Goal: Information Seeking & Learning: Understand process/instructions

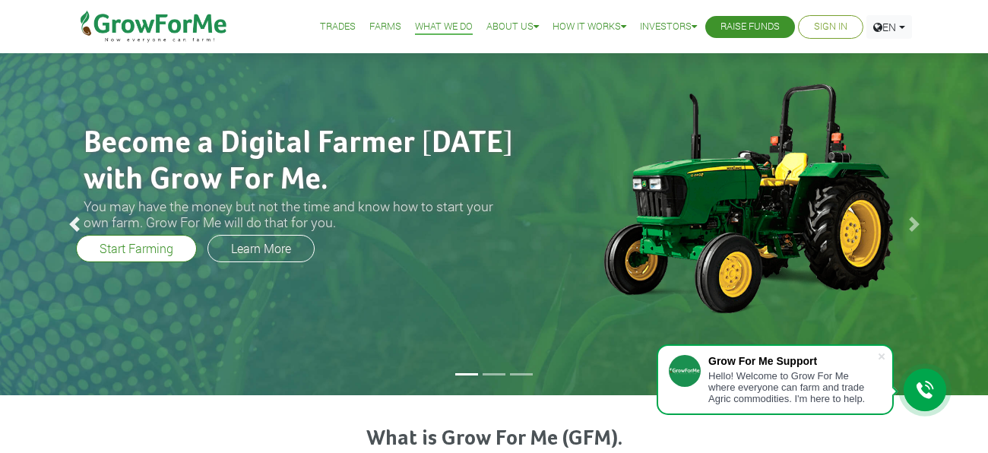
click at [132, 248] on link "Previous" at bounding box center [74, 224] width 148 height 342
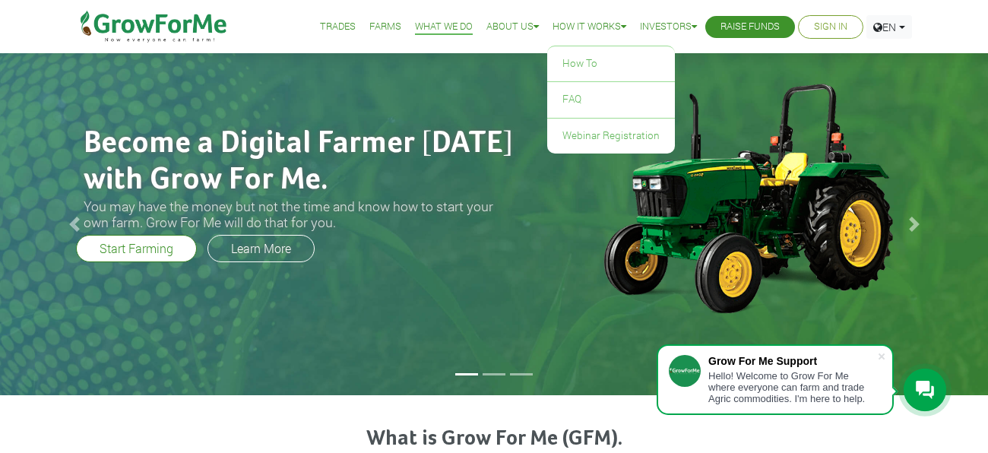
click at [572, 24] on link "How it Works" at bounding box center [589, 27] width 74 height 16
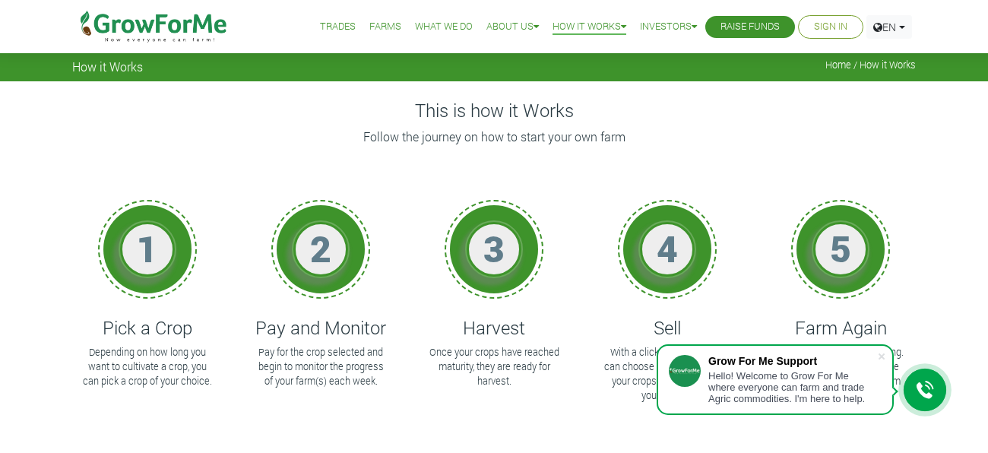
click at [315, 250] on h1 "2" at bounding box center [321, 248] width 46 height 44
click at [722, 278] on div "4 Sell With a click of a button you can choose to sell or order for your crops.…" at bounding box center [667, 321] width 150 height 273
click at [921, 390] on icon at bounding box center [924, 390] width 18 height 18
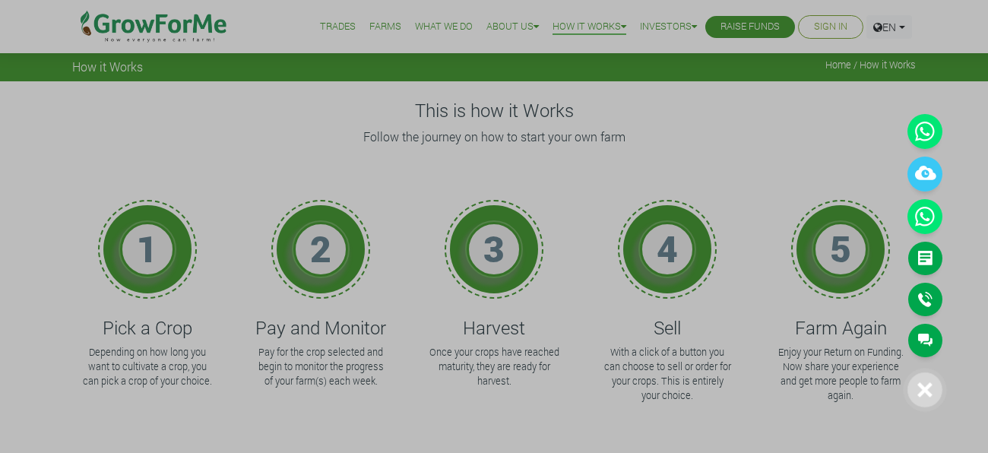
click at [759, 147] on div at bounding box center [494, 226] width 988 height 453
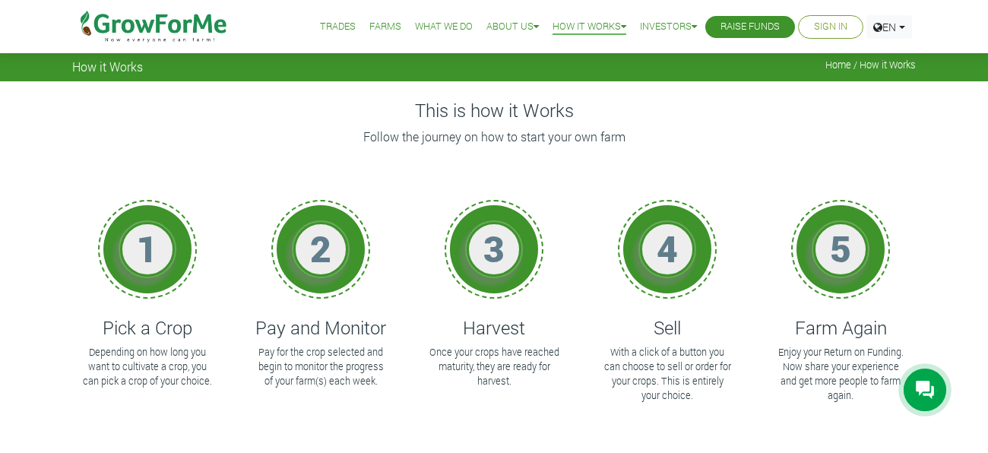
click at [921, 383] on icon at bounding box center [924, 390] width 18 height 18
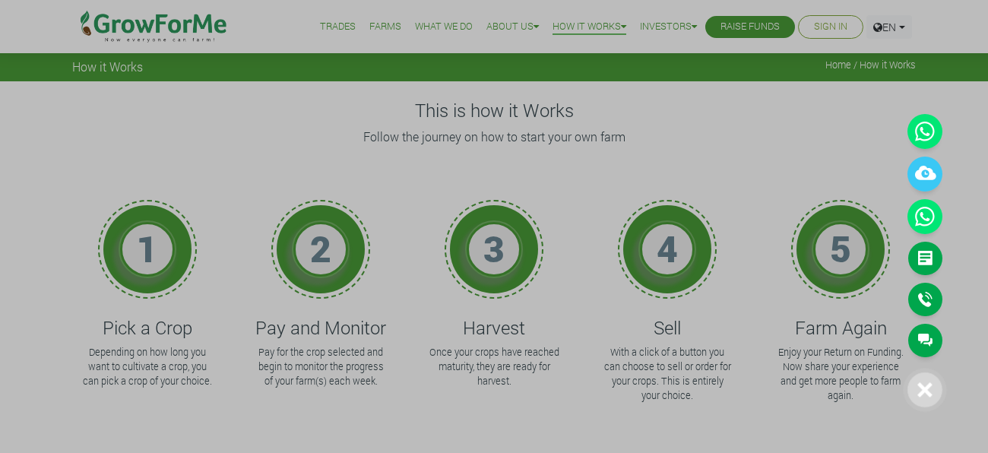
click at [732, 23] on div at bounding box center [494, 226] width 988 height 453
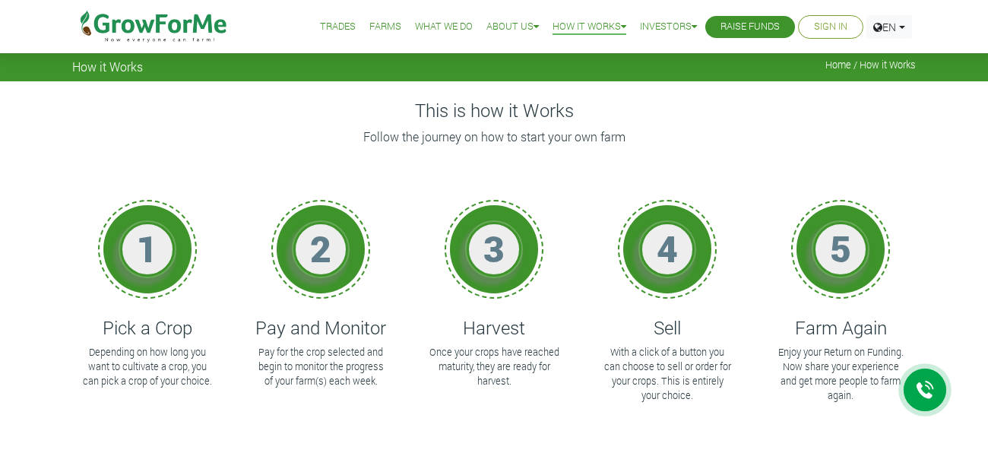
click at [325, 26] on link "Trades" at bounding box center [338, 27] width 36 height 16
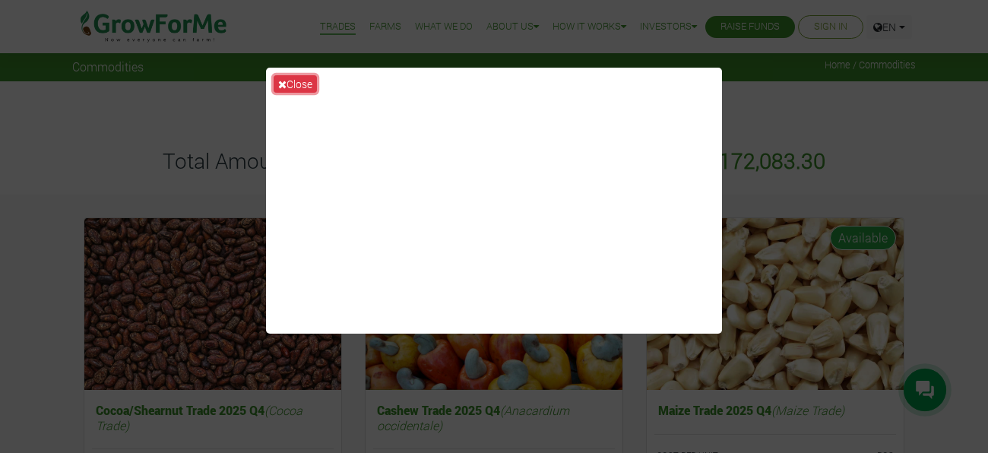
click at [289, 84] on button "Close" at bounding box center [294, 83] width 43 height 17
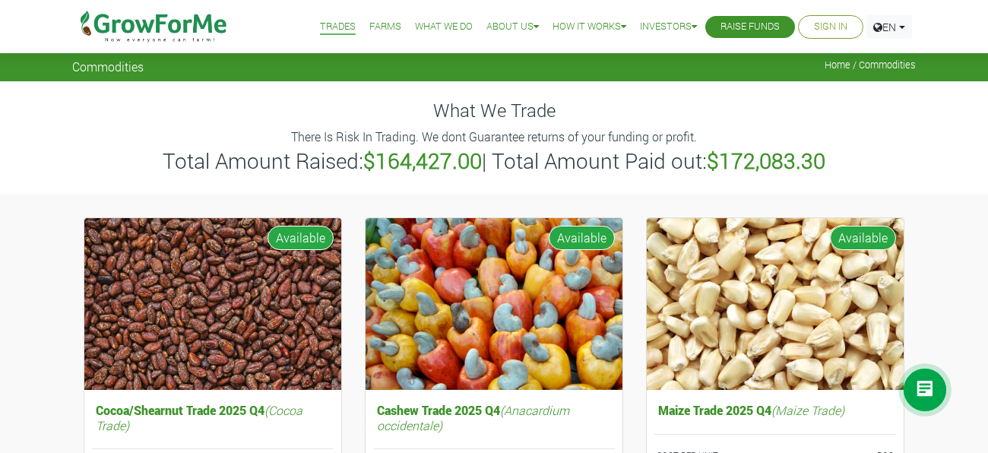
click at [743, 27] on link "Raise Funds" at bounding box center [749, 27] width 59 height 16
